Goal: Use online tool/utility

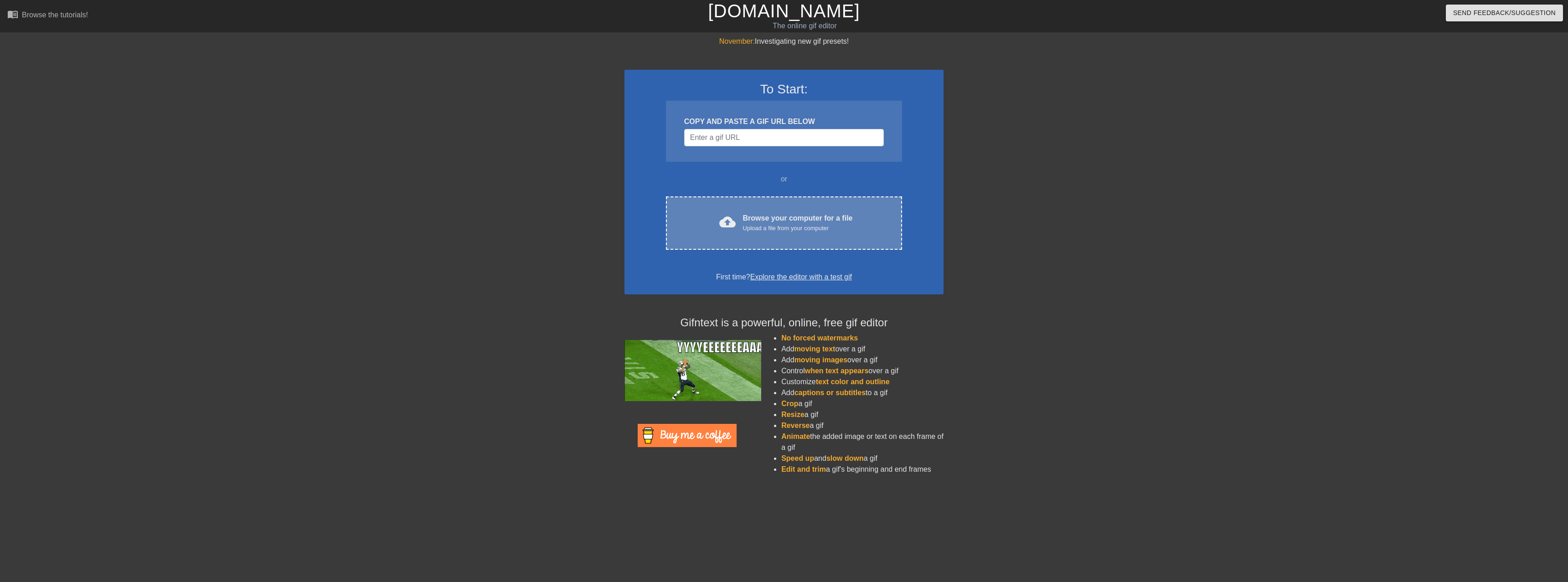
click at [756, 213] on div "Browse your computer for a file Upload a file from your computer" at bounding box center [798, 223] width 110 height 20
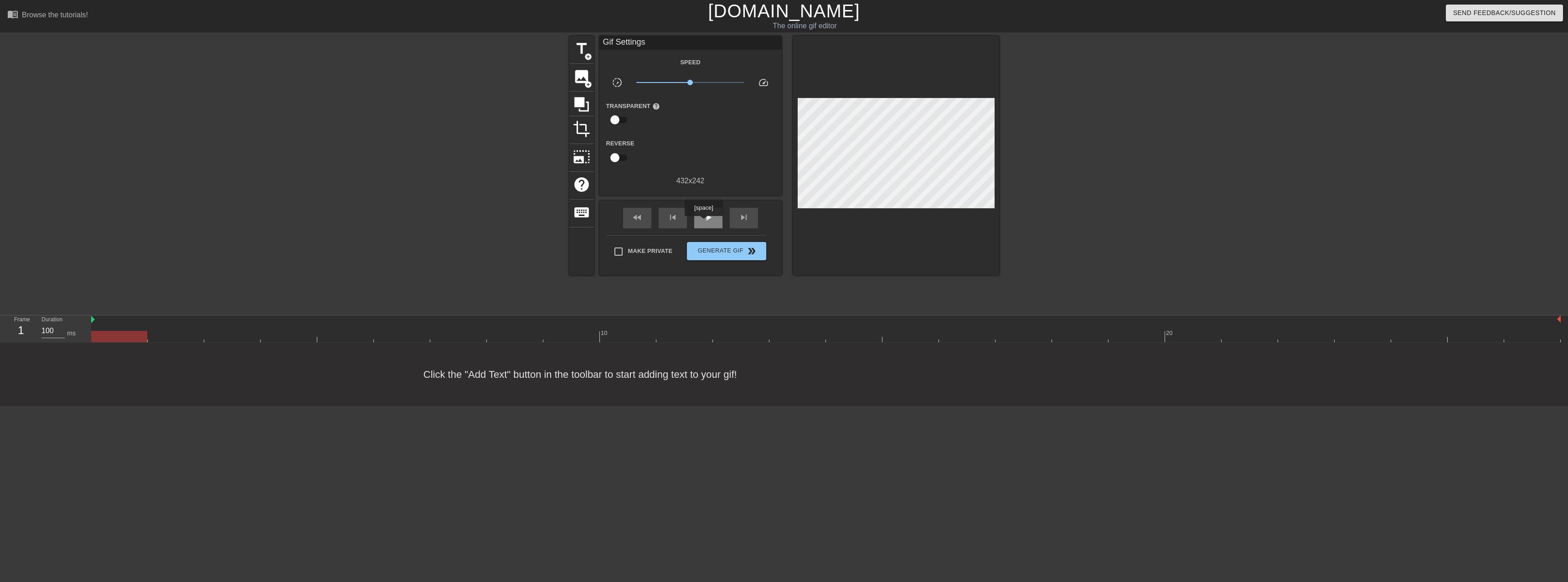
click at [704, 222] on span "play_arrow" at bounding box center [709, 217] width 11 height 11
click at [704, 222] on span "pause" at bounding box center [709, 217] width 11 height 11
drag, startPoint x: 1293, startPoint y: 338, endPoint x: 1232, endPoint y: 342, distance: 61.1
click at [1232, 342] on div at bounding box center [1250, 337] width 56 height 12
drag, startPoint x: 1243, startPoint y: 335, endPoint x: 1063, endPoint y: 340, distance: 180.1
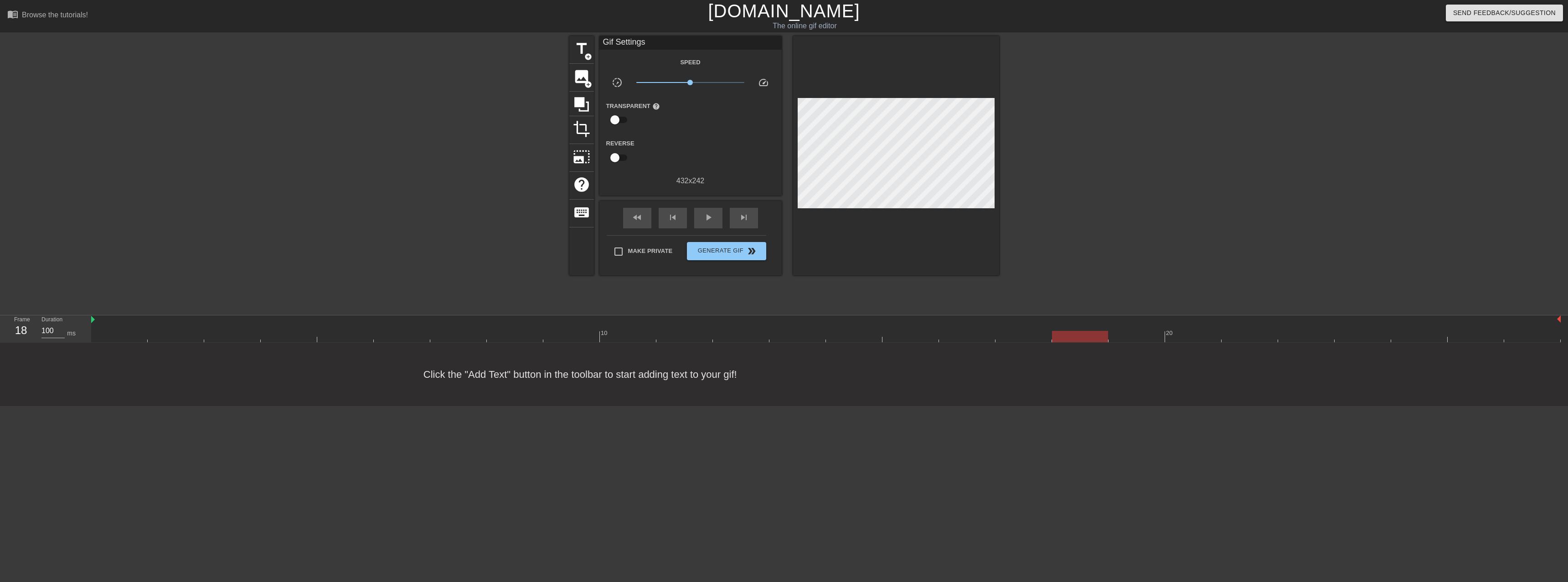
click at [1063, 340] on div at bounding box center [1080, 337] width 56 height 12
click at [583, 80] on span "image" at bounding box center [581, 77] width 17 height 17
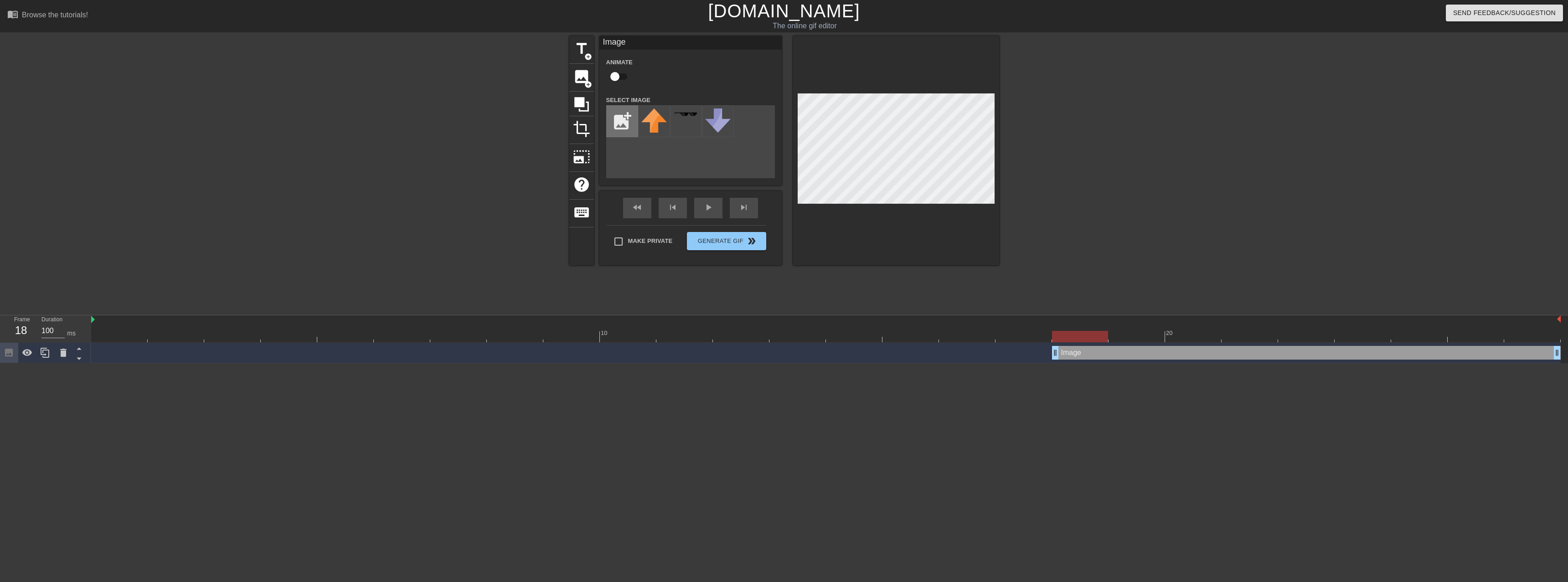
click at [613, 131] on input "file" at bounding box center [622, 121] width 31 height 31
type input "C:\fakepath\Screenshot from [DATE] 13-28-15.png"
click at [658, 126] on img at bounding box center [654, 128] width 26 height 39
click at [702, 209] on div "play_arrow" at bounding box center [708, 208] width 28 height 21
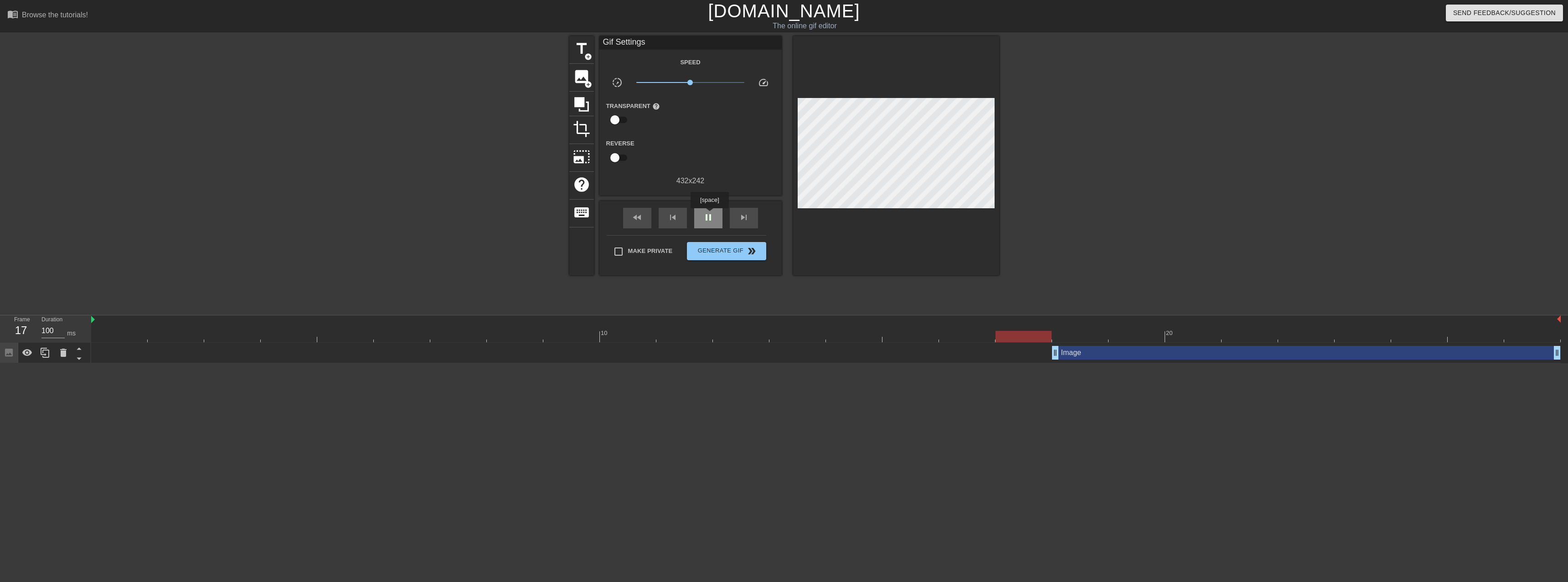
click at [710, 215] on span "pause" at bounding box center [709, 217] width 11 height 11
click at [737, 259] on button "Generate Gif double_arrow" at bounding box center [726, 251] width 79 height 18
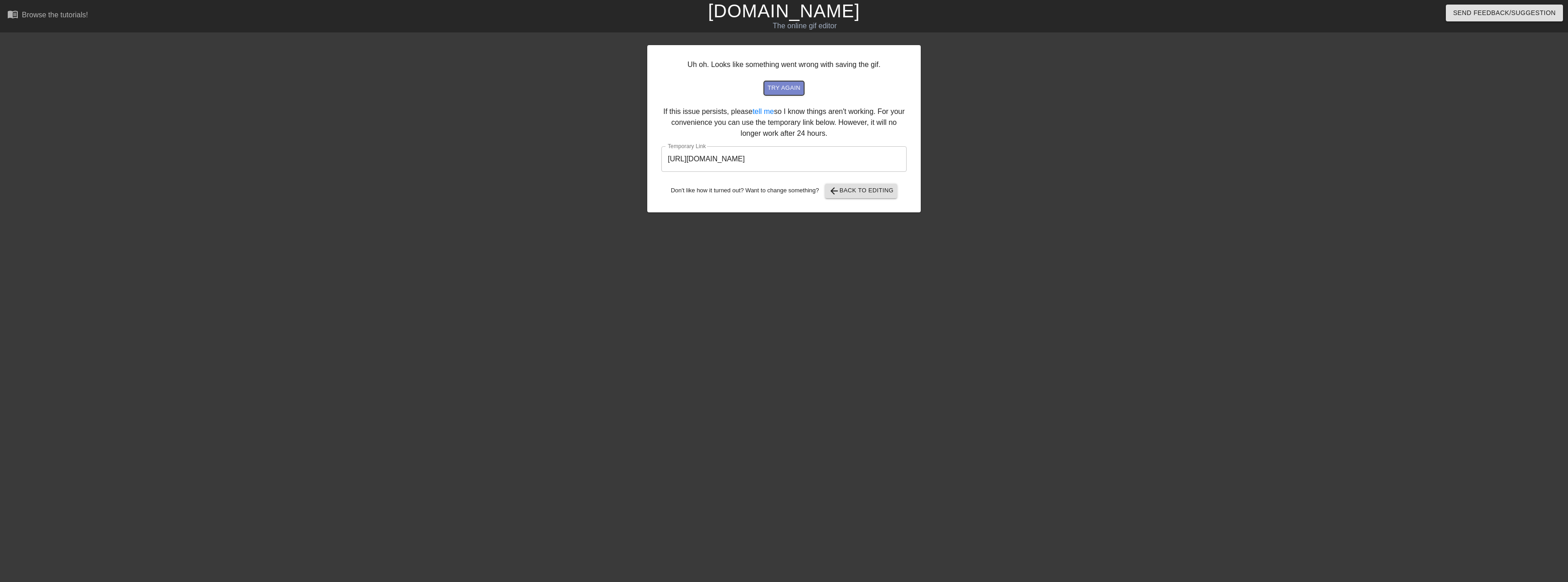
click at [771, 86] on span "try again" at bounding box center [784, 88] width 33 height 10
click at [861, 156] on input "[URL][DOMAIN_NAME]" at bounding box center [784, 159] width 245 height 26
click at [860, 155] on input "[URL][DOMAIN_NAME]" at bounding box center [784, 159] width 245 height 26
